Goal: Use online tool/utility: Use online tool/utility

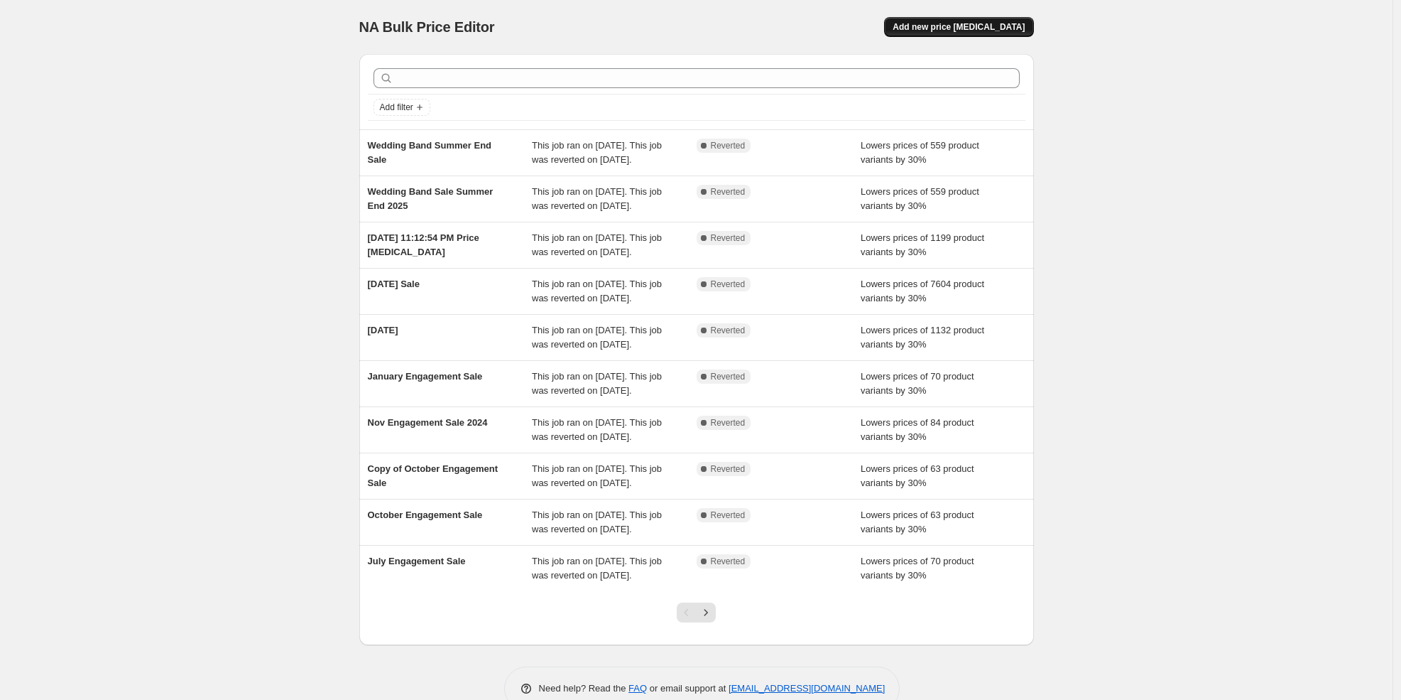
click at [972, 30] on span "Add new price [MEDICAL_DATA]" at bounding box center [959, 26] width 132 height 11
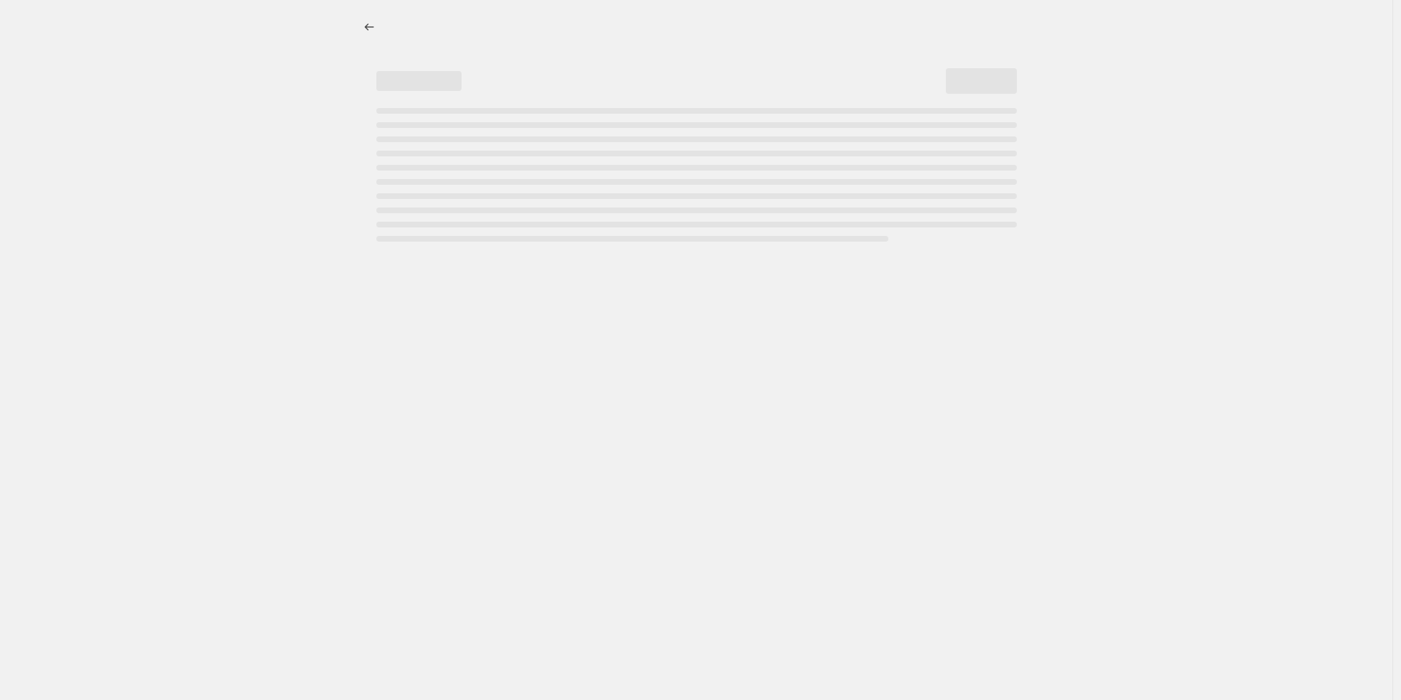
select select "percentage"
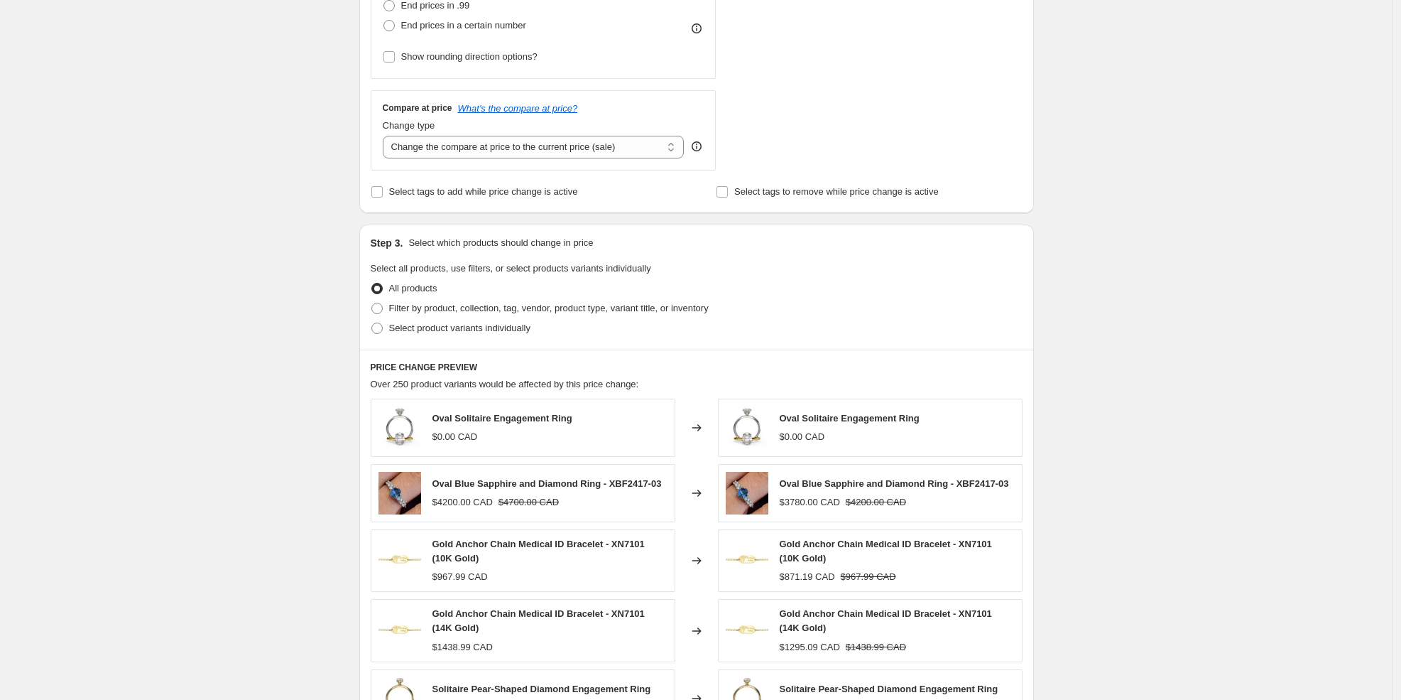
scroll to position [442, 0]
